Goal: Information Seeking & Learning: Find specific page/section

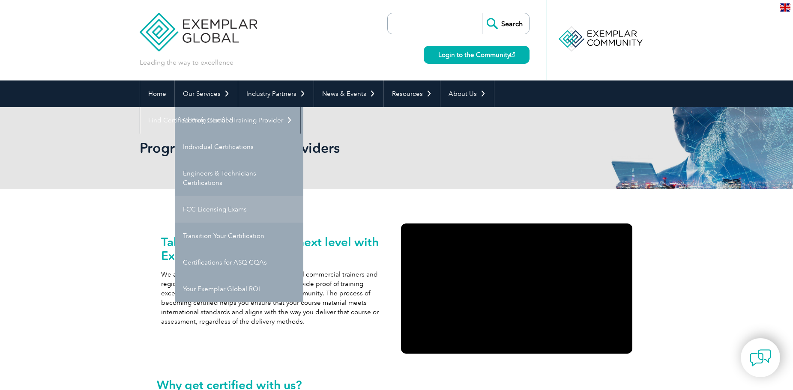
click at [212, 208] on link "FCC Licensing Exams" at bounding box center [239, 209] width 128 height 27
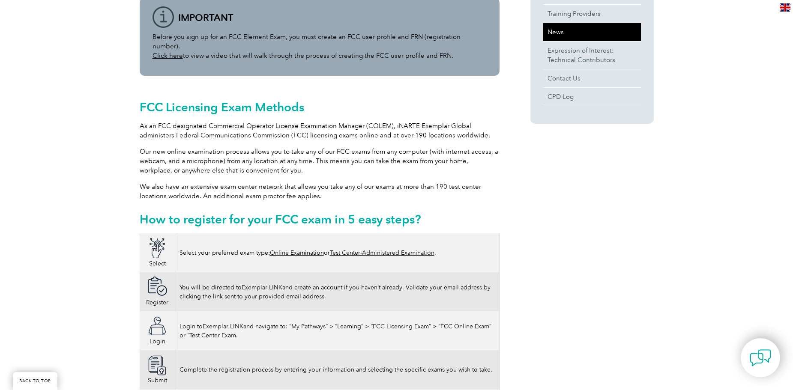
scroll to position [214, 0]
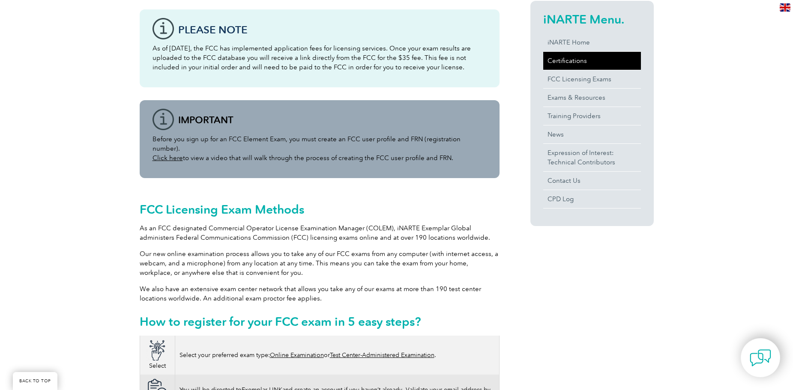
click at [562, 60] on link "Certifications" at bounding box center [592, 61] width 98 height 18
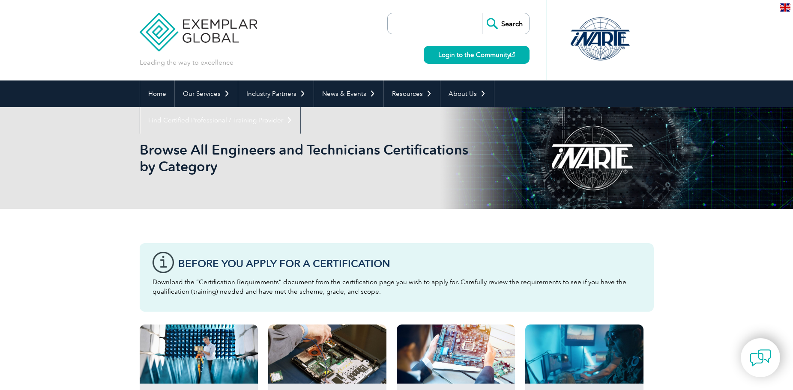
click at [443, 21] on input "search" at bounding box center [437, 23] width 90 height 21
type input "nist"
click at [482, 13] on input "Search" at bounding box center [505, 23] width 47 height 21
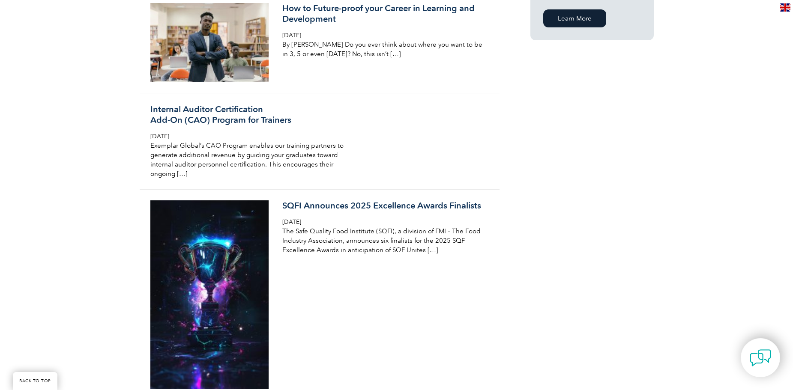
scroll to position [685, 0]
